Goal: Information Seeking & Learning: Learn about a topic

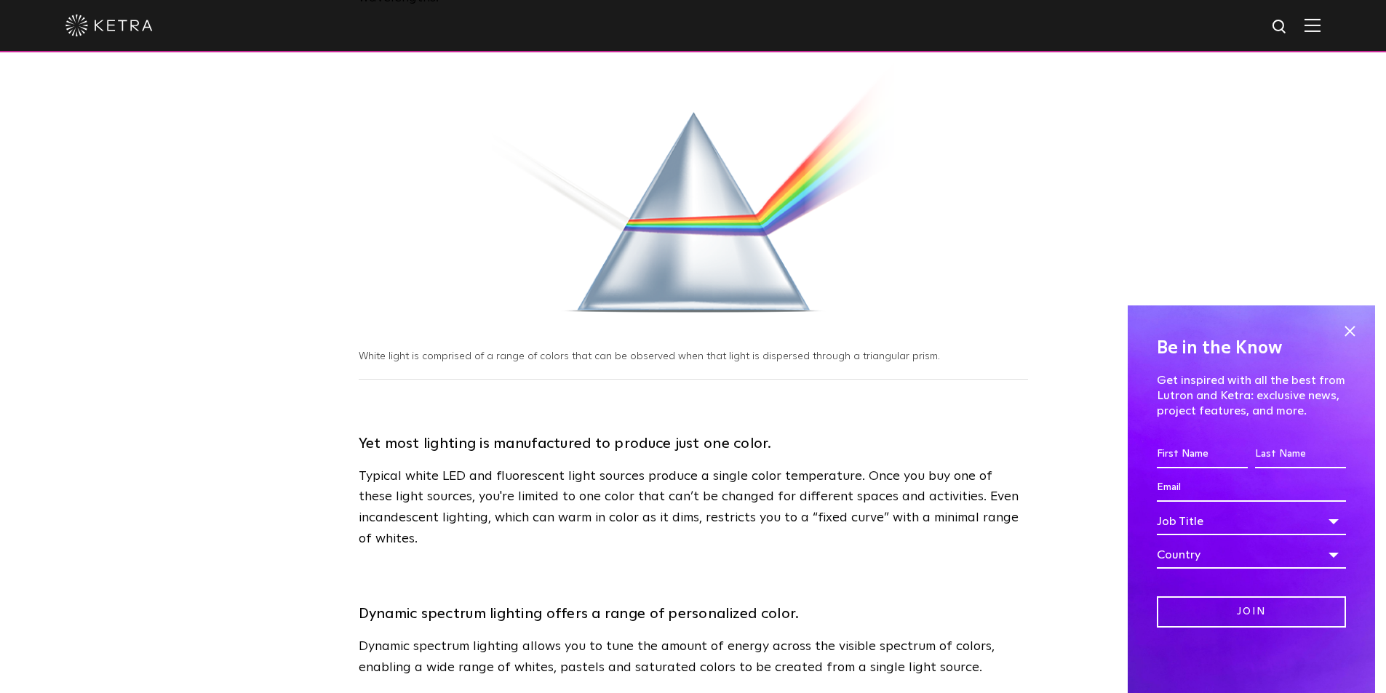
scroll to position [388, 0]
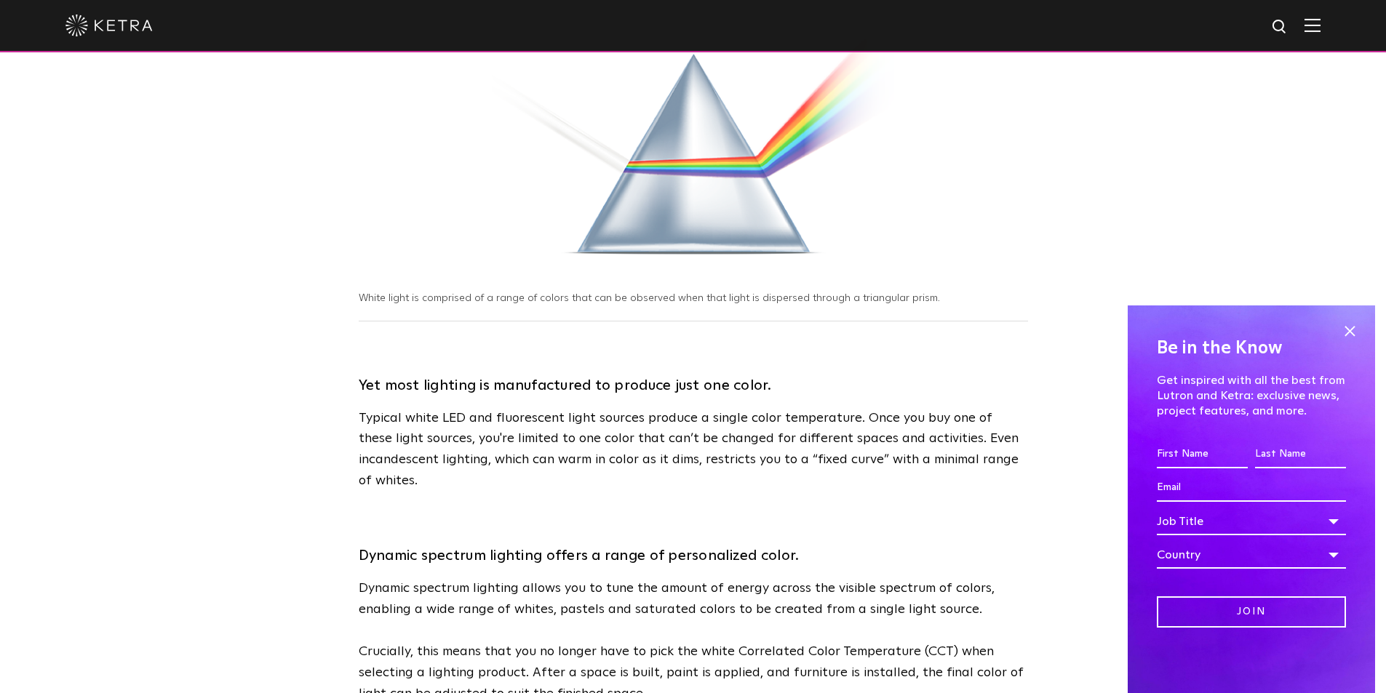
drag, startPoint x: 340, startPoint y: 240, endPoint x: 351, endPoint y: 340, distance: 100.3
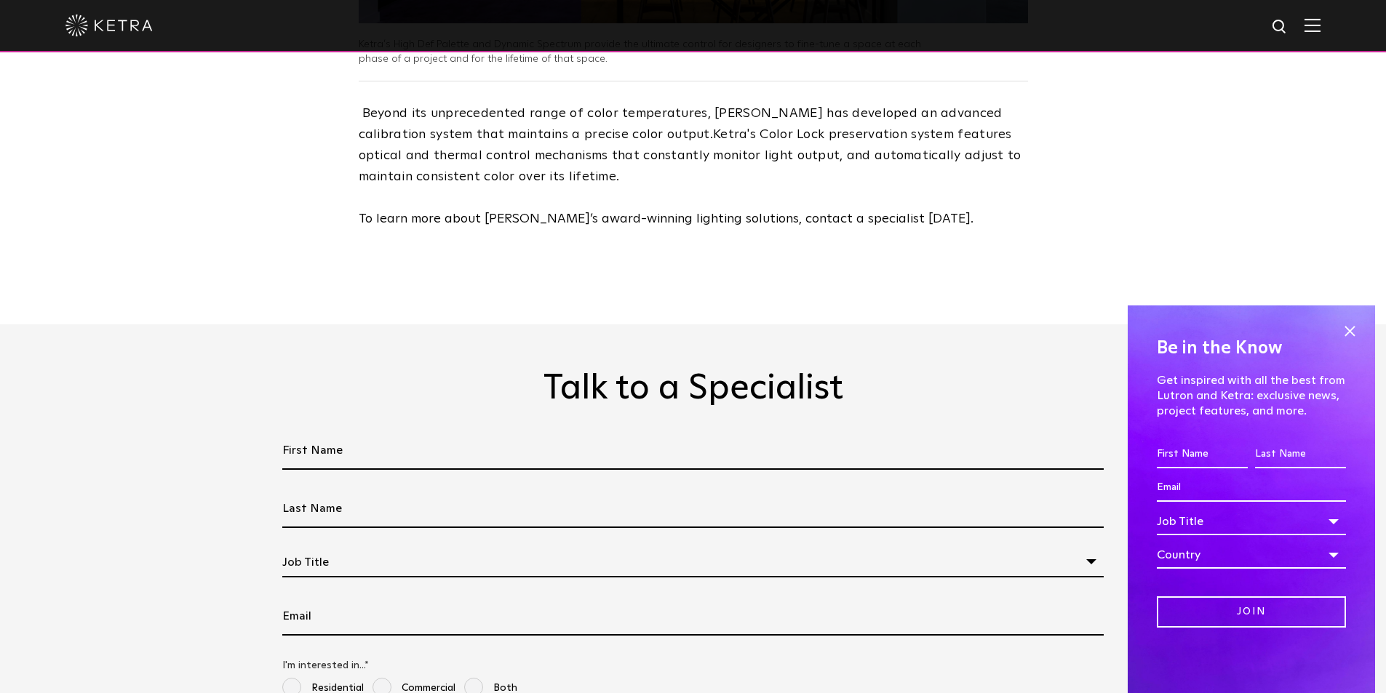
scroll to position [2666, 0]
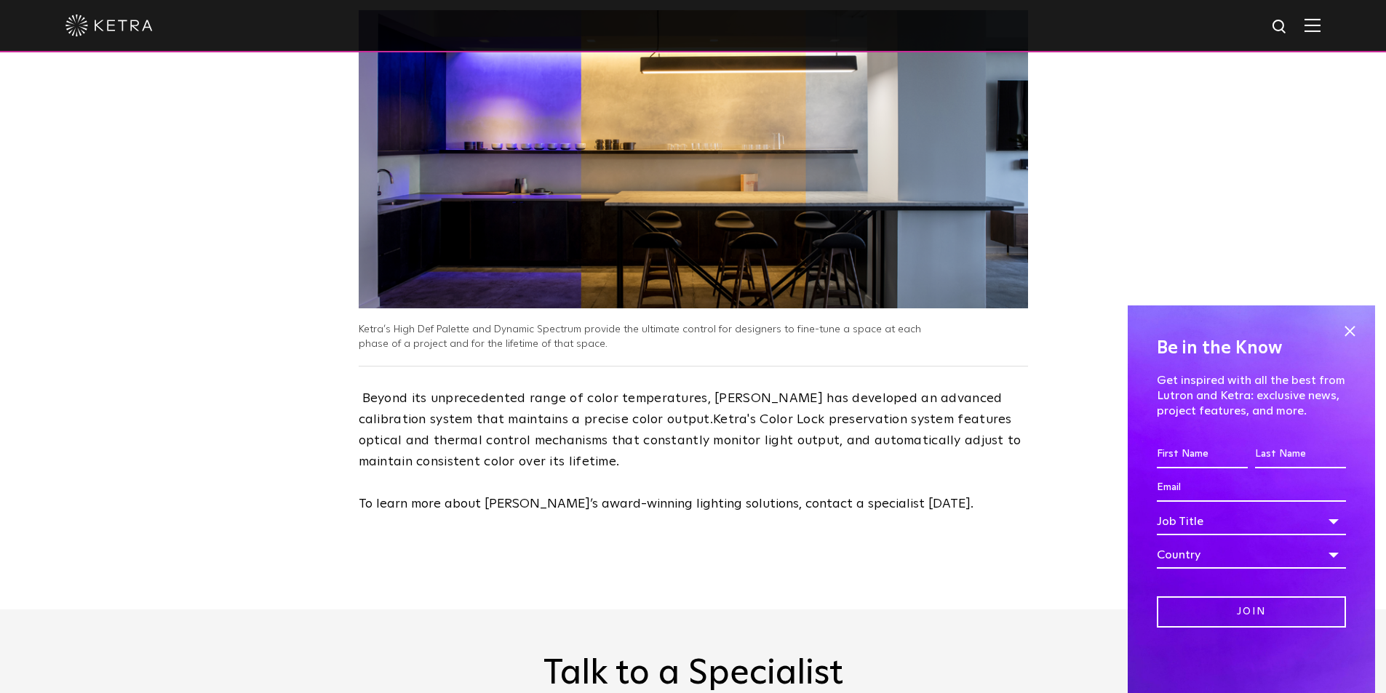
drag, startPoint x: 332, startPoint y: 277, endPoint x: 632, endPoint y: 240, distance: 302.0
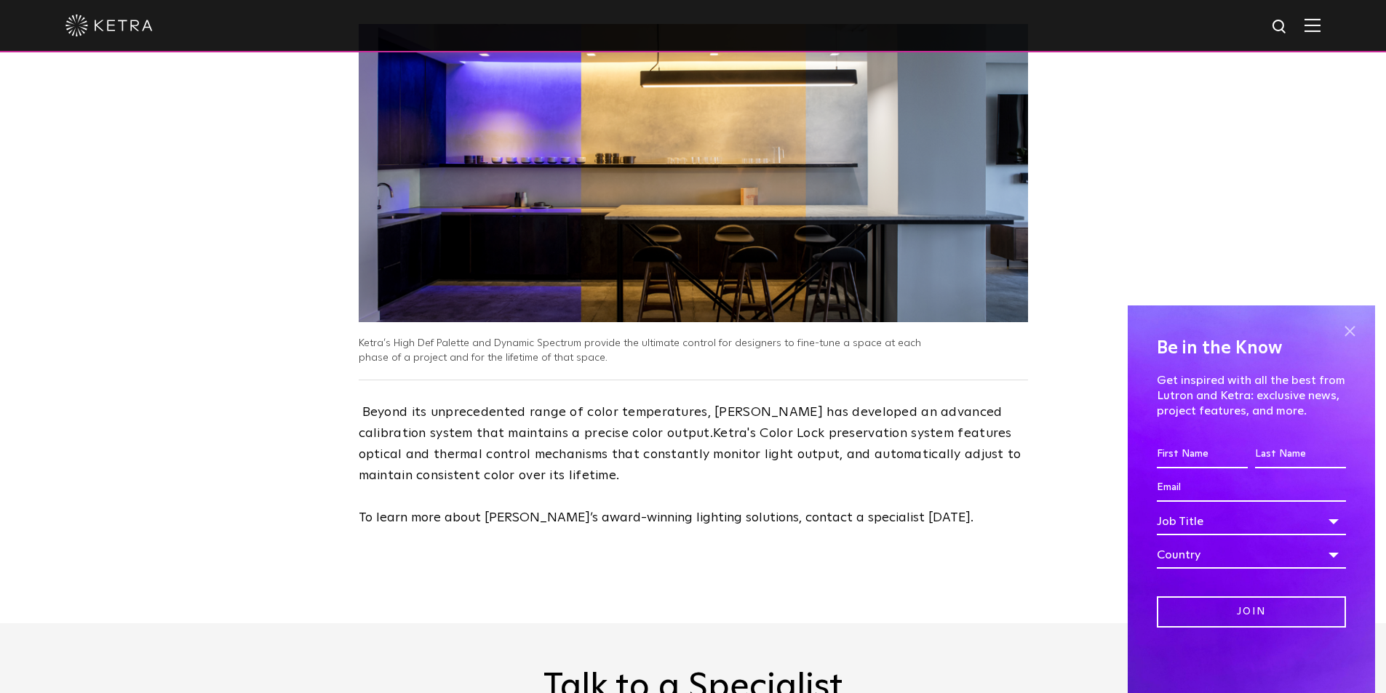
click at [1351, 323] on span at bounding box center [1350, 331] width 22 height 22
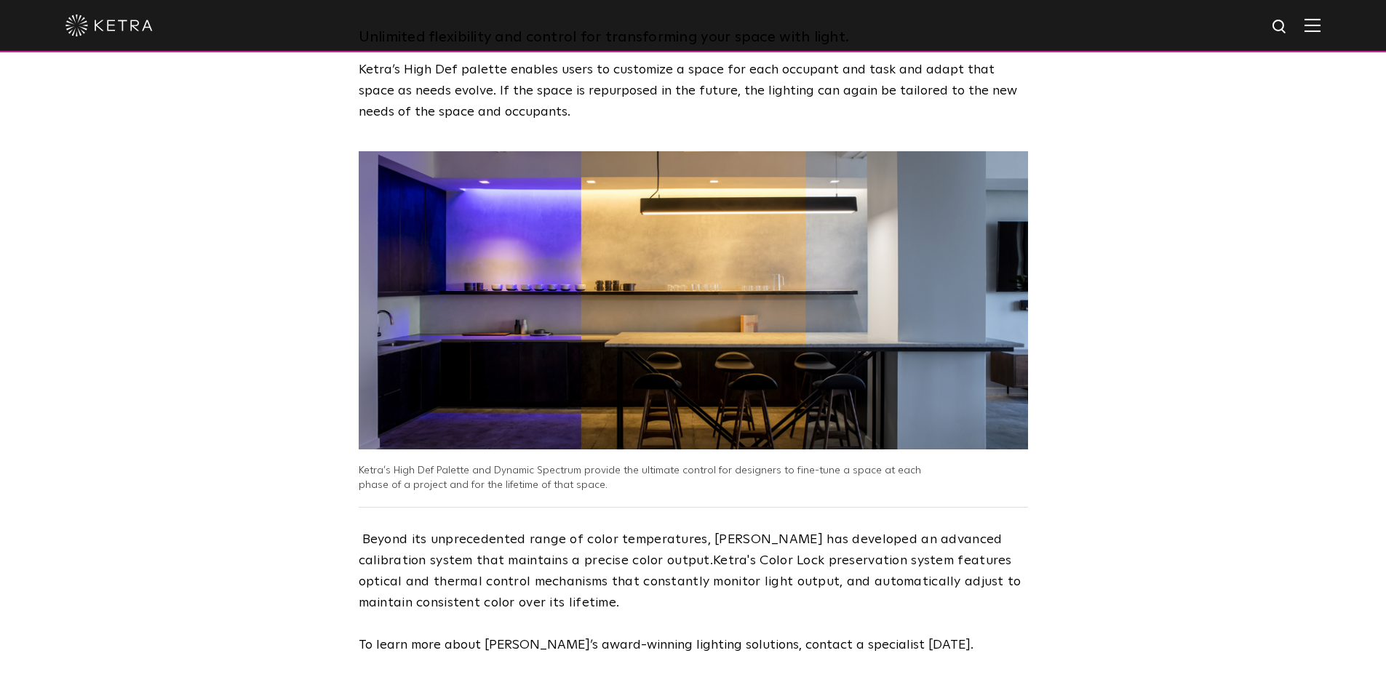
drag, startPoint x: 1136, startPoint y: 430, endPoint x: 1144, endPoint y: 394, distance: 37.1
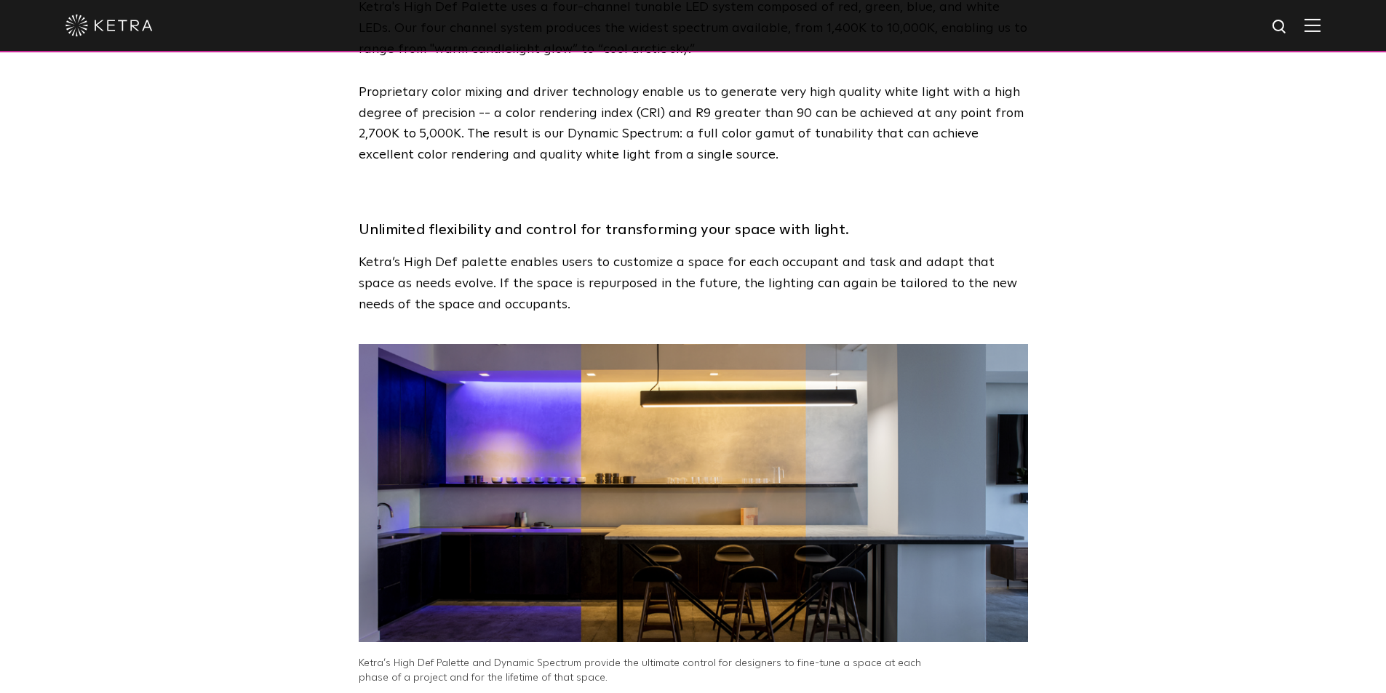
scroll to position [2057, 0]
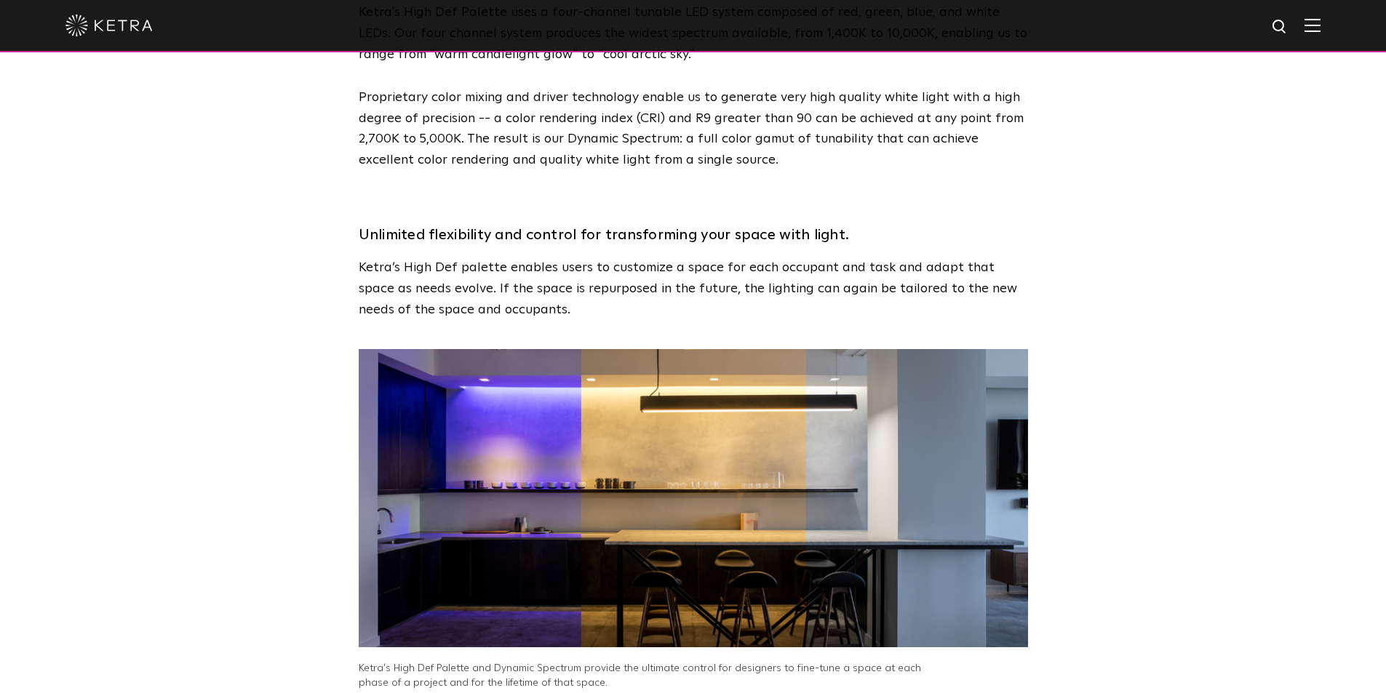
drag, startPoint x: 1079, startPoint y: 421, endPoint x: 1049, endPoint y: 417, distance: 30.1
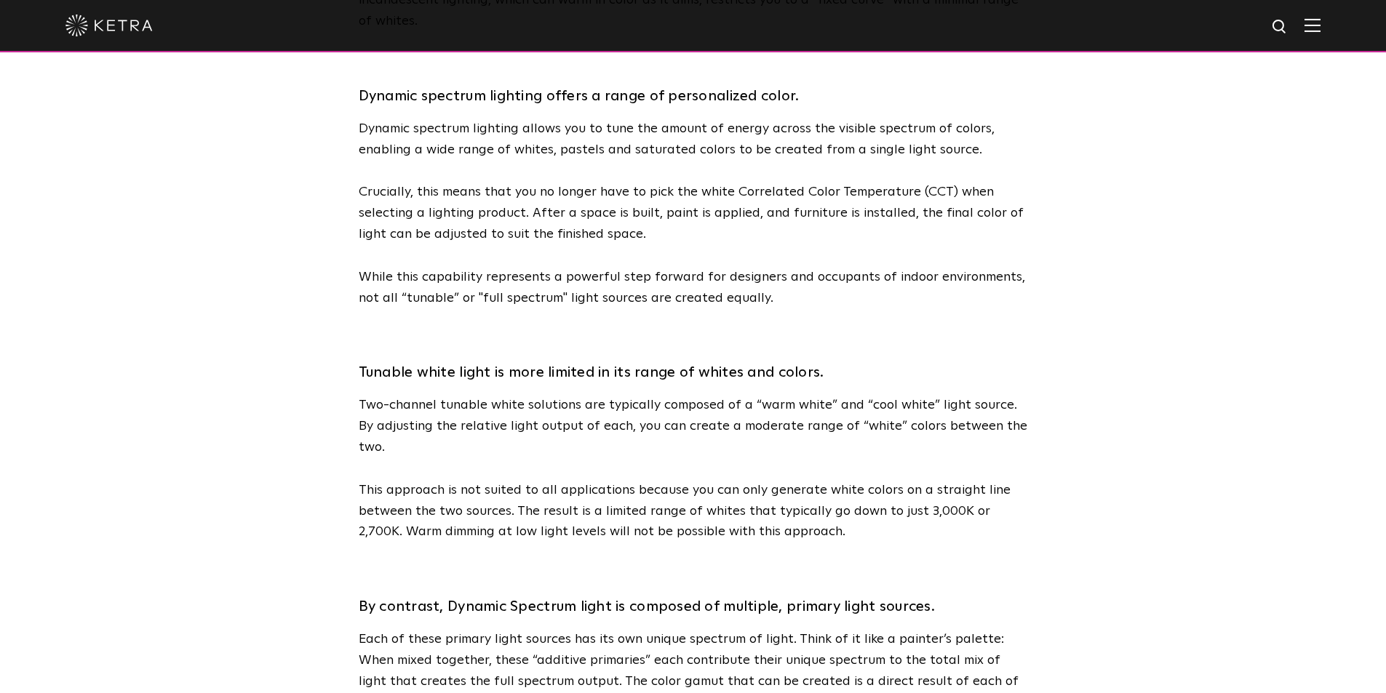
scroll to position [866, 0]
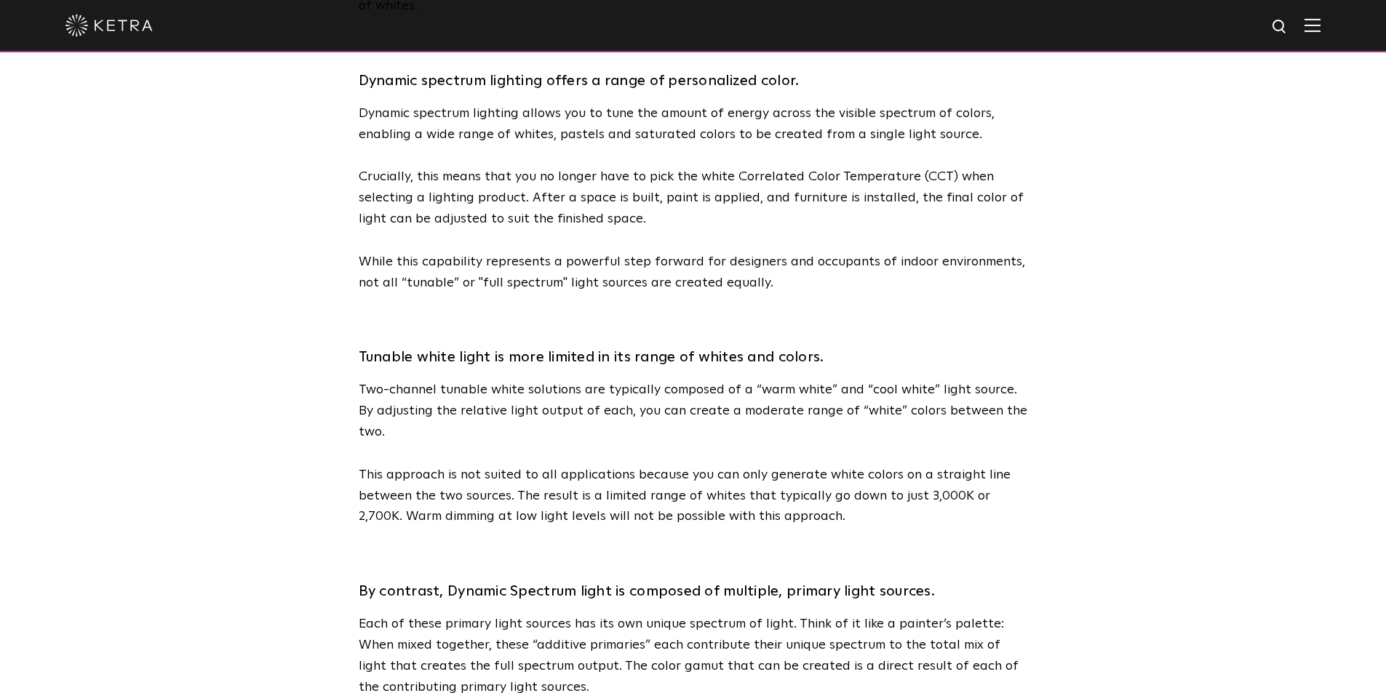
drag, startPoint x: 1115, startPoint y: 406, endPoint x: 1072, endPoint y: 447, distance: 60.2
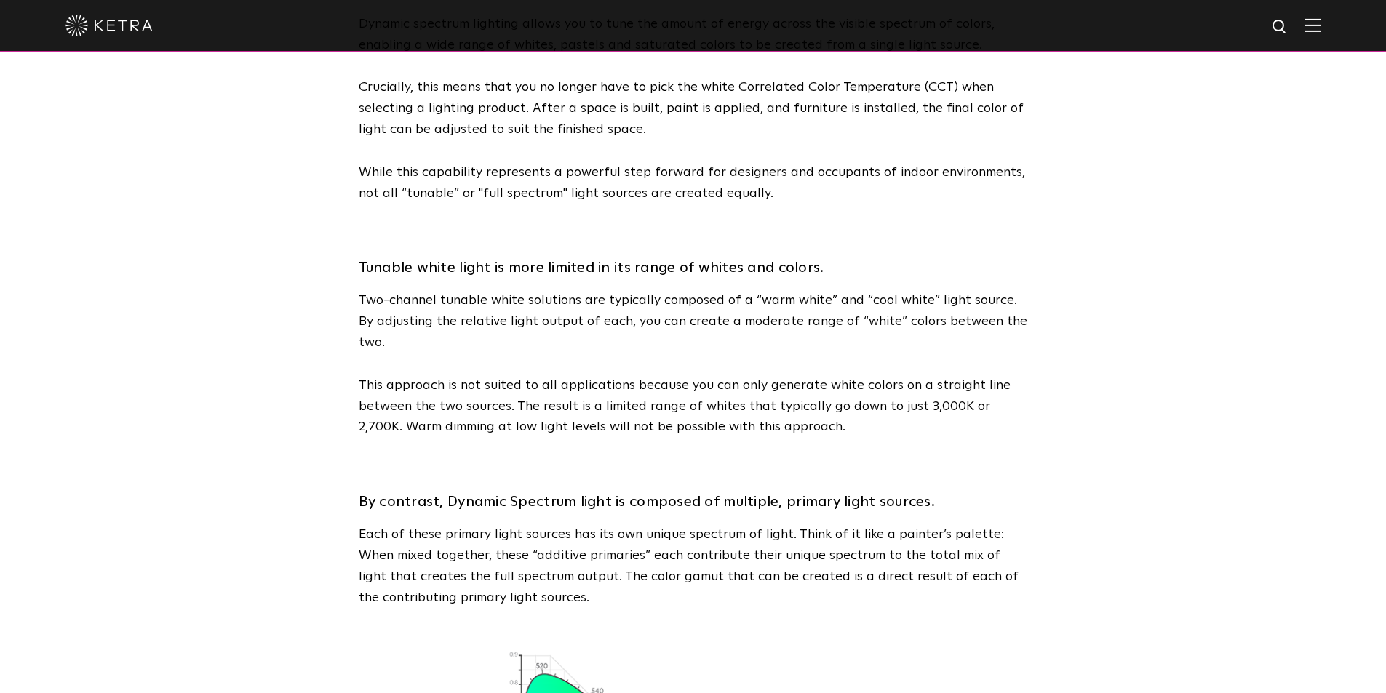
scroll to position [961, 0]
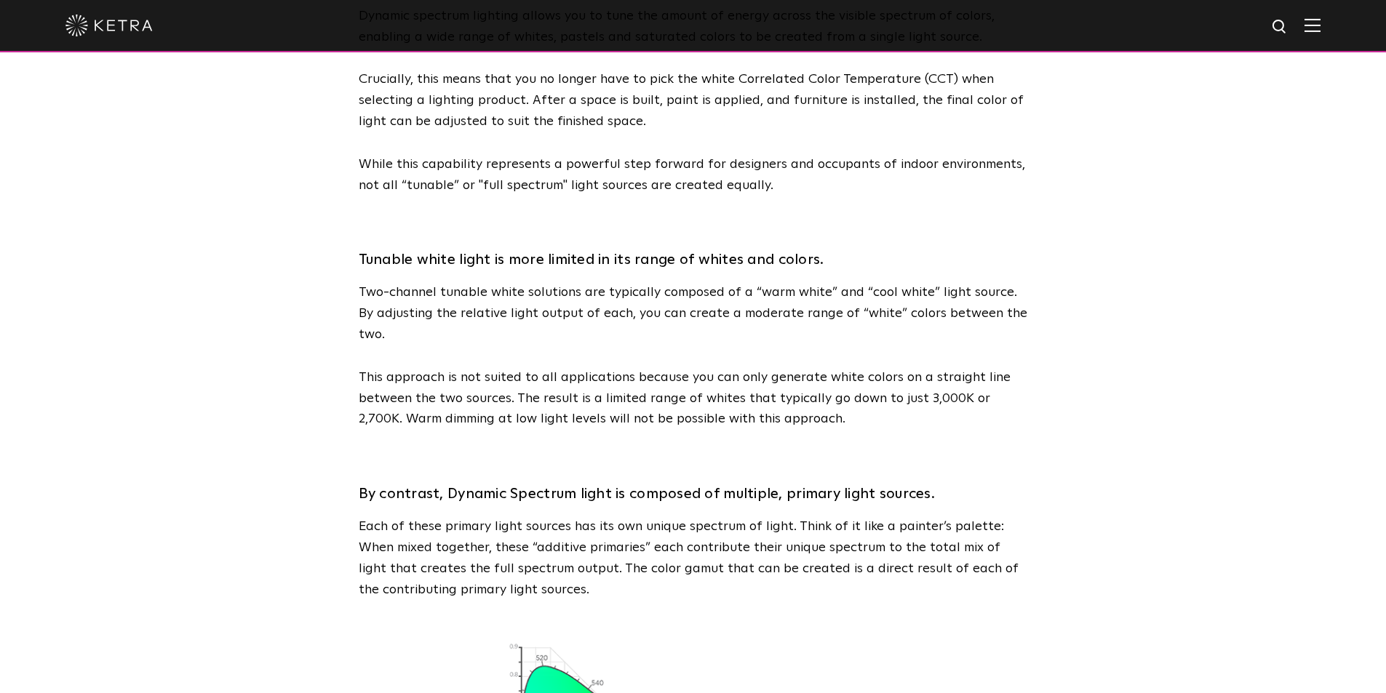
drag, startPoint x: 1059, startPoint y: 377, endPoint x: 1061, endPoint y: 398, distance: 21.2
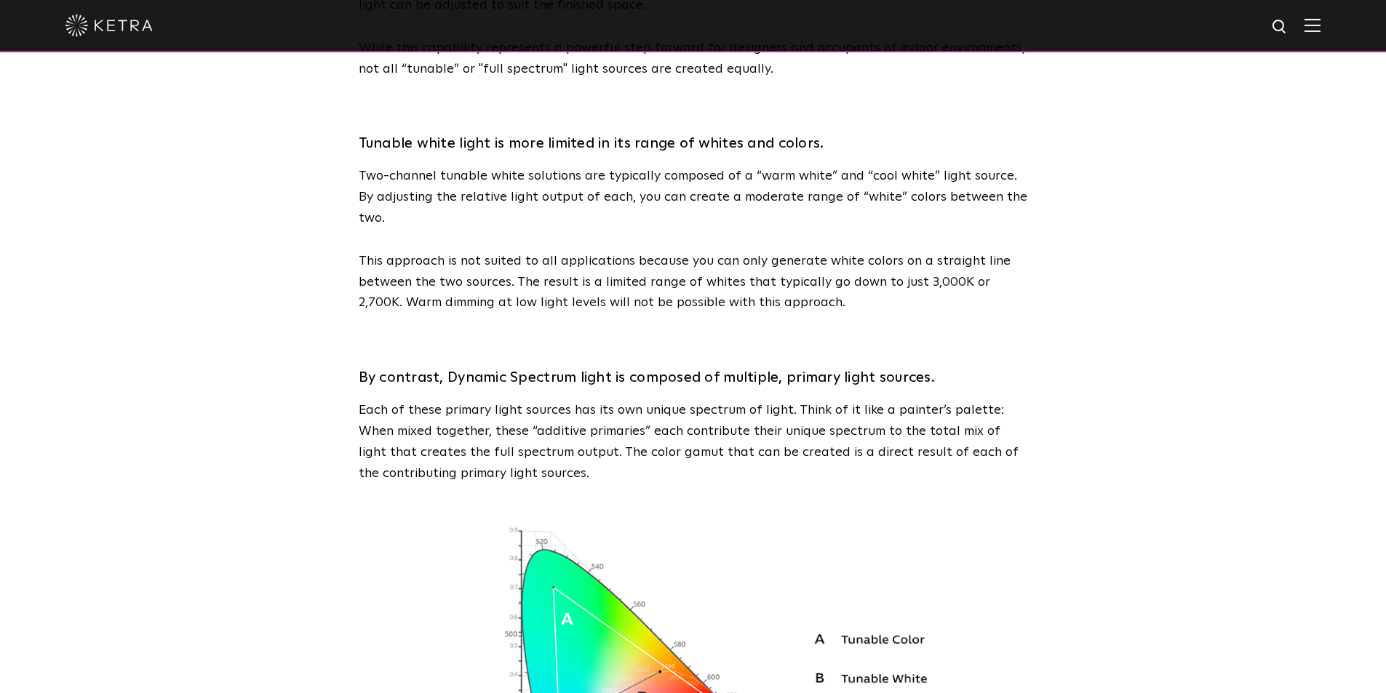
drag, startPoint x: 1059, startPoint y: 367, endPoint x: 1056, endPoint y: 393, distance: 25.6
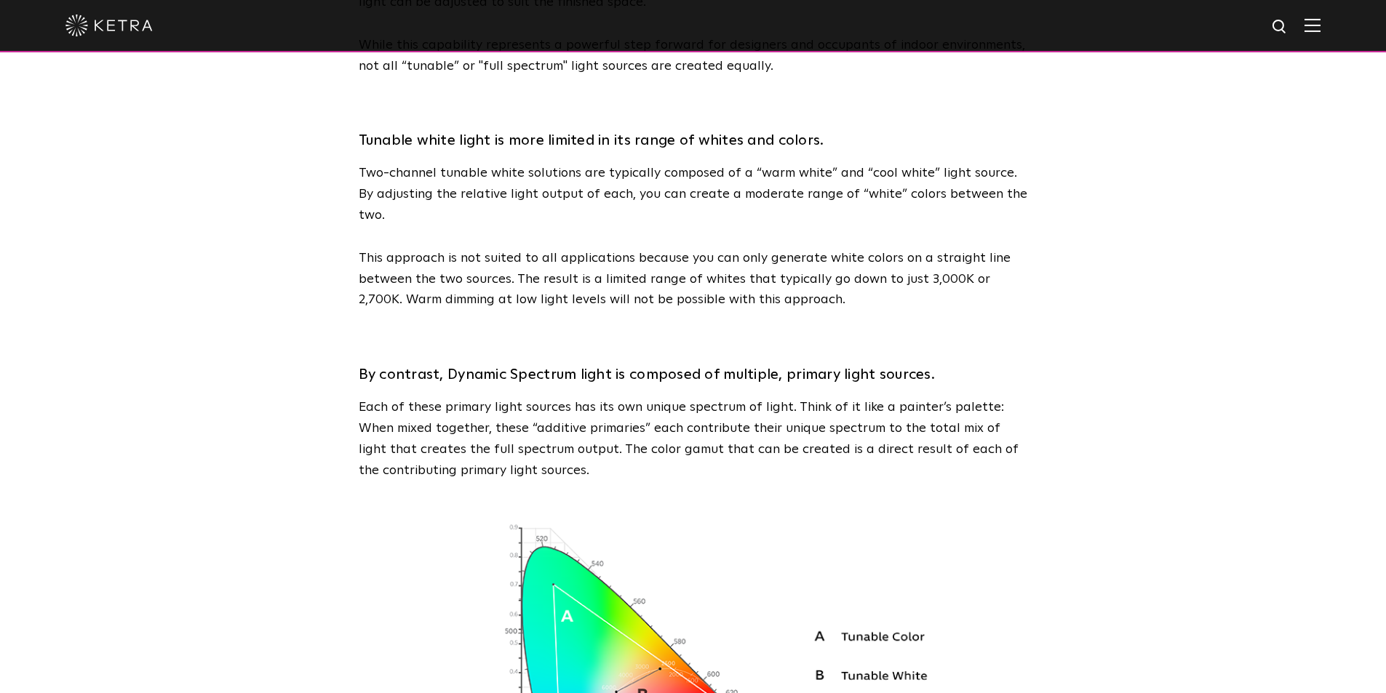
click at [372, 397] on p "Each of these primary light sources has its own unique spectrum of light. Think…" at bounding box center [693, 439] width 669 height 84
drag, startPoint x: 372, startPoint y: 393, endPoint x: 600, endPoint y: 392, distance: 227.7
click at [600, 397] on p "Each of these primary light sources has its own unique spectrum of light. Think…" at bounding box center [693, 439] width 669 height 84
click at [622, 397] on p "Each of these primary light sources has its own unique spectrum of light. Think…" at bounding box center [693, 439] width 669 height 84
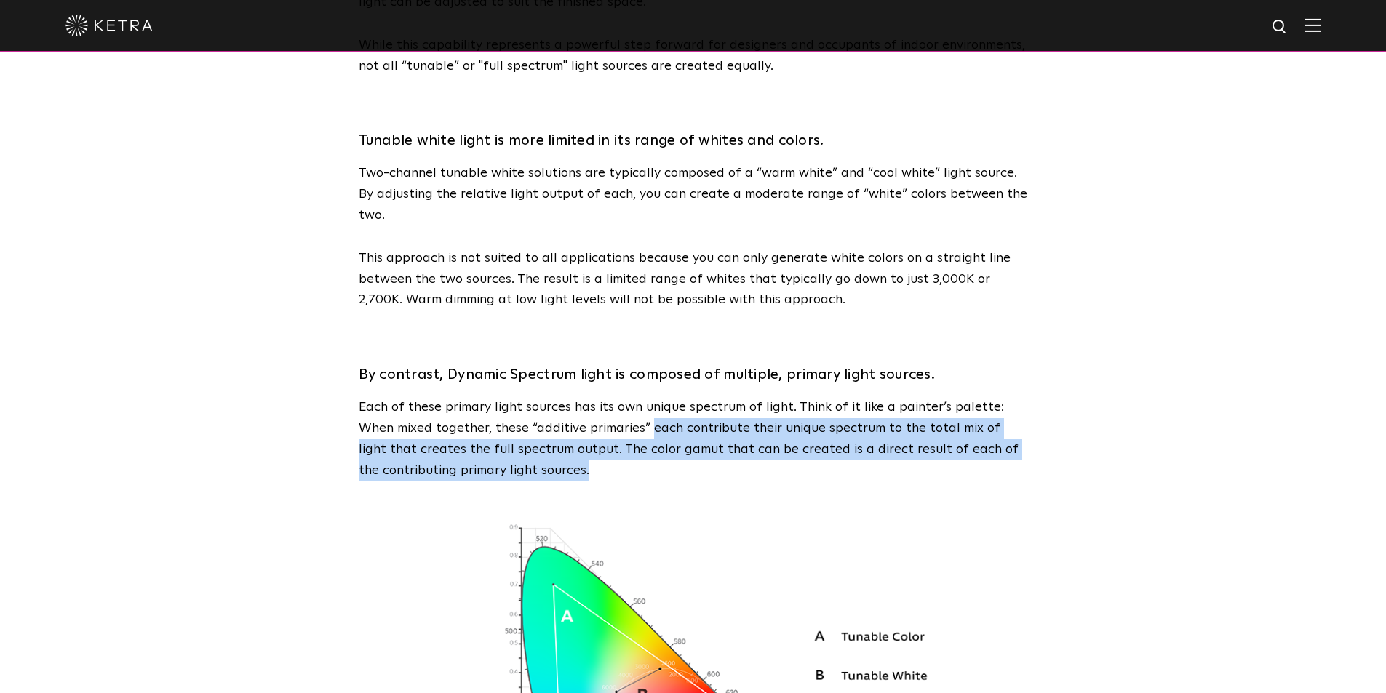
drag, startPoint x: 622, startPoint y: 392, endPoint x: 678, endPoint y: 431, distance: 68.0
click at [678, 431] on p "Each of these primary light sources has its own unique spectrum of light. Think…" at bounding box center [693, 439] width 669 height 84
click at [576, 431] on p "Each of these primary light sources has its own unique spectrum of light. Think…" at bounding box center [693, 439] width 669 height 84
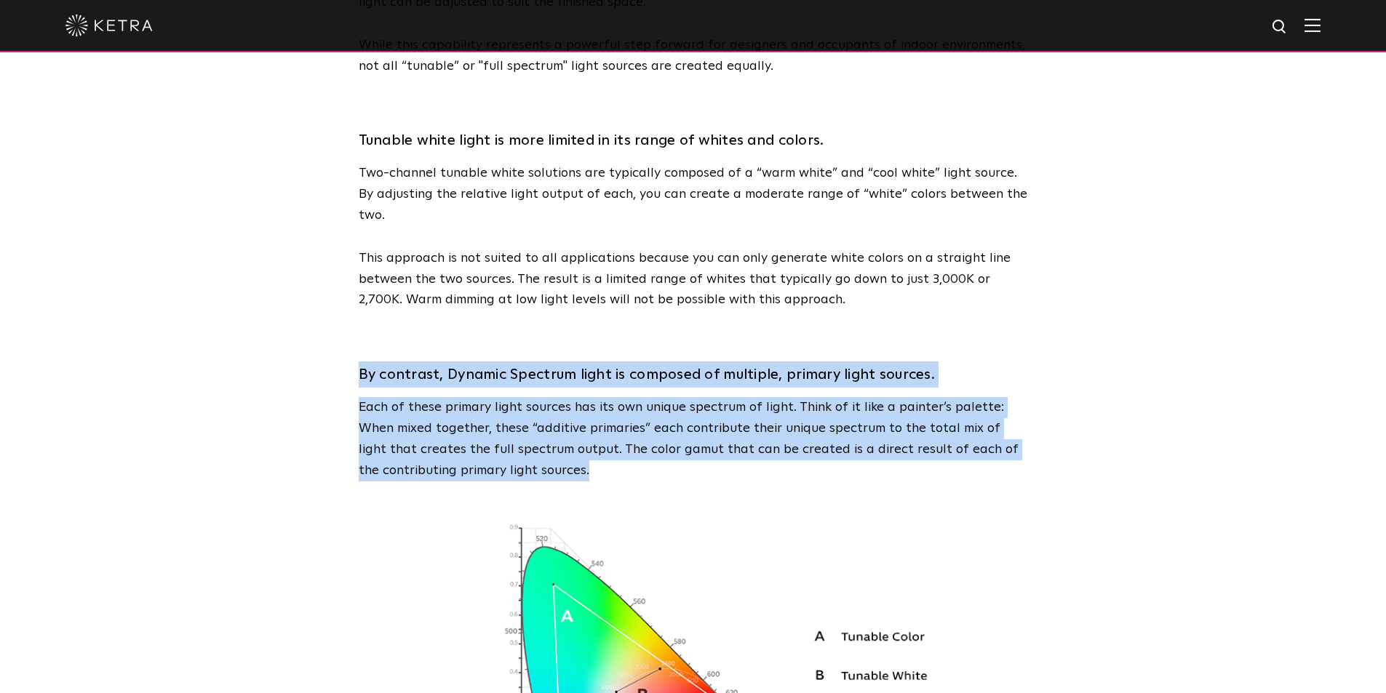
drag, startPoint x: 576, startPoint y: 431, endPoint x: 362, endPoint y: 340, distance: 232.8
click at [362, 340] on div "By contrast, Dynamic Spectrum light is composed of multiple, primary light sour…" at bounding box center [693, 406] width 669 height 148
click at [362, 362] on h3 "By contrast, Dynamic Spectrum light is composed of multiple, primary light sour…" at bounding box center [693, 375] width 669 height 26
drag, startPoint x: 362, startPoint y: 340, endPoint x: 621, endPoint y: 434, distance: 275.9
click at [621, 434] on div "By contrast, Dynamic Spectrum light is composed of multiple, primary light sour…" at bounding box center [693, 406] width 669 height 148
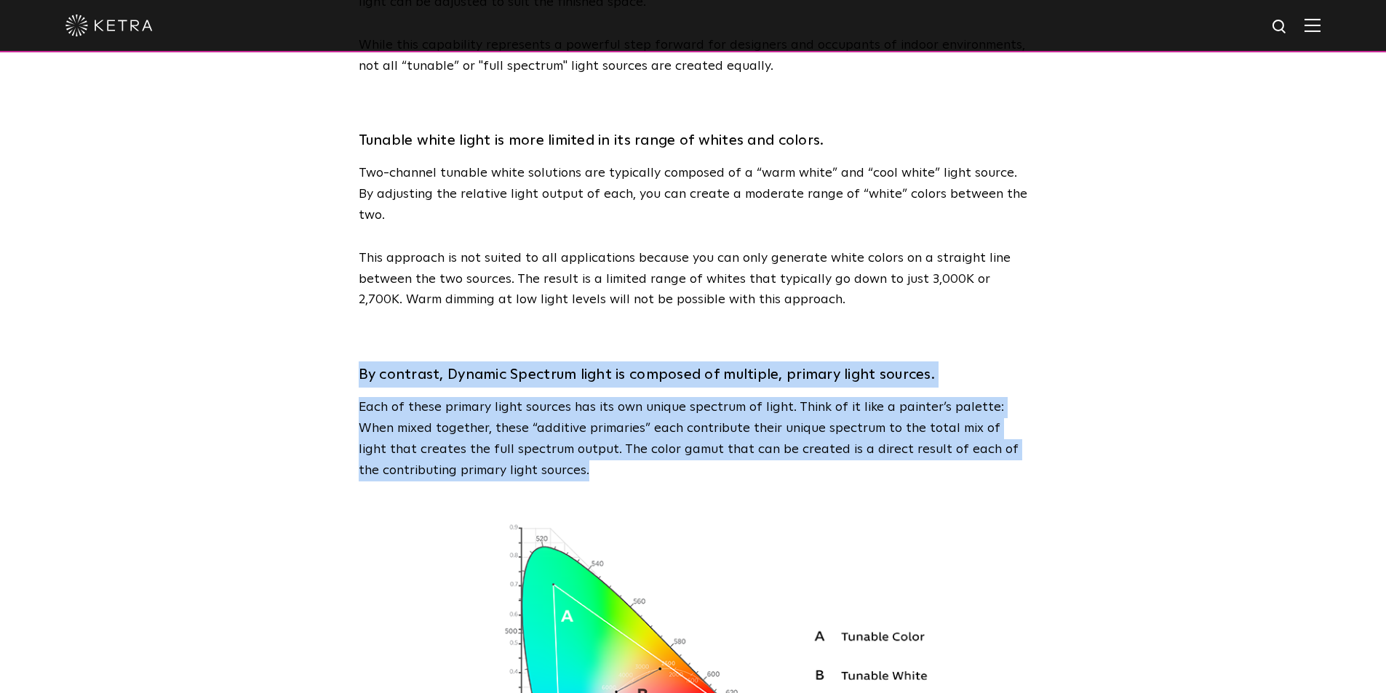
click at [621, 434] on p "Each of these primary light sources has its own unique spectrum of light. Think…" at bounding box center [693, 439] width 669 height 84
